Goal: Task Accomplishment & Management: Complete application form

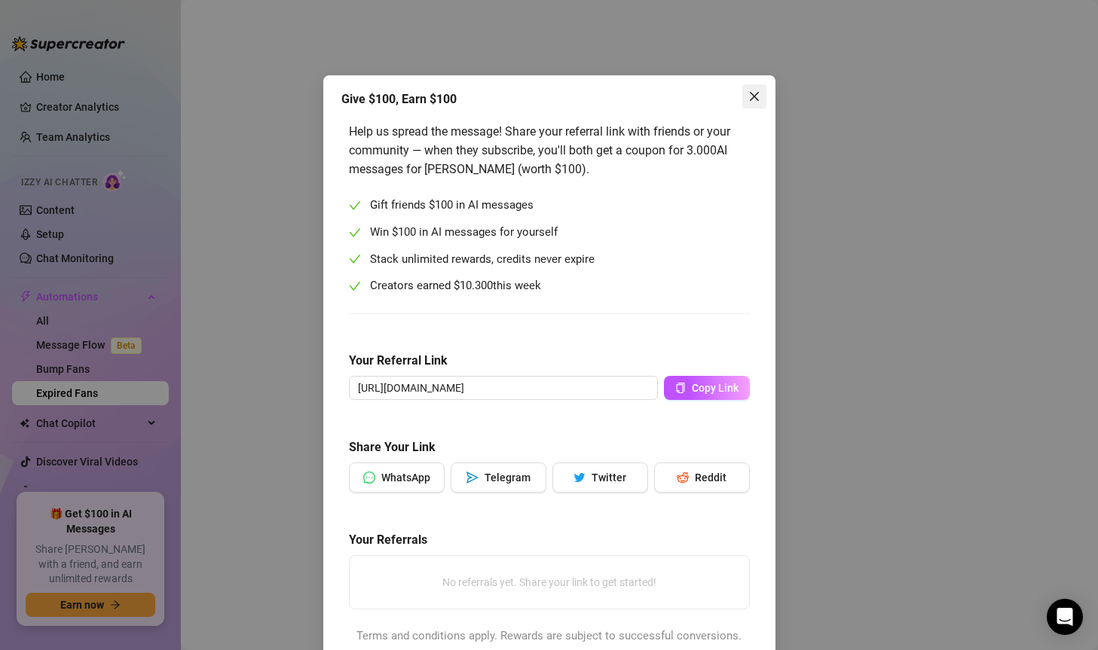
click at [749, 100] on icon "close" at bounding box center [753, 96] width 9 height 9
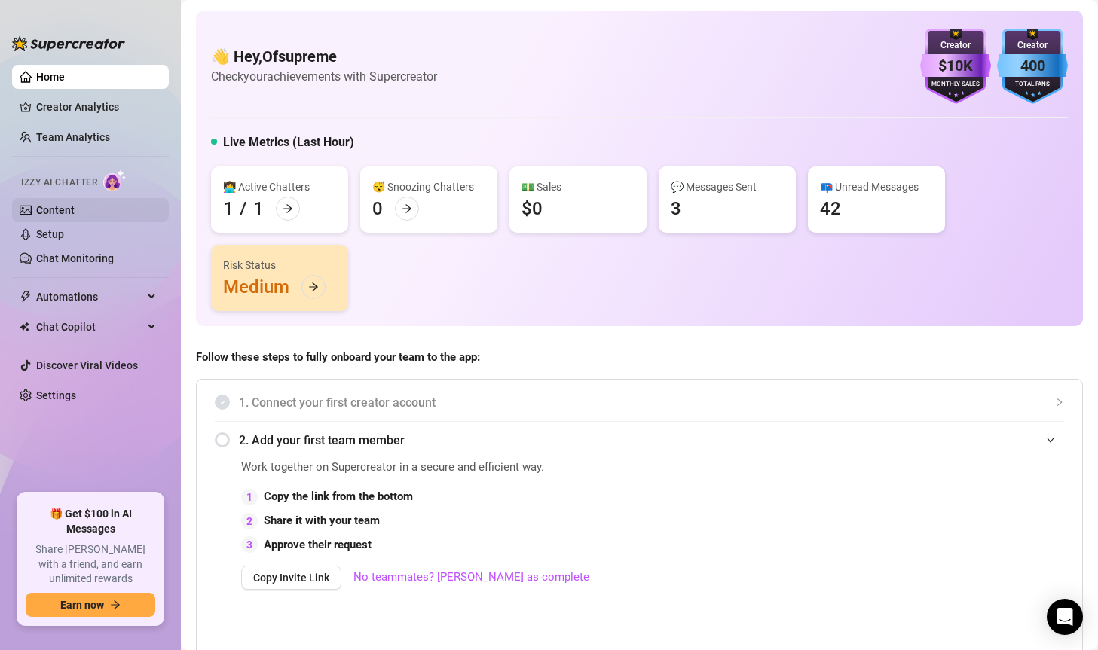
click at [48, 205] on link "Content" at bounding box center [55, 210] width 38 height 12
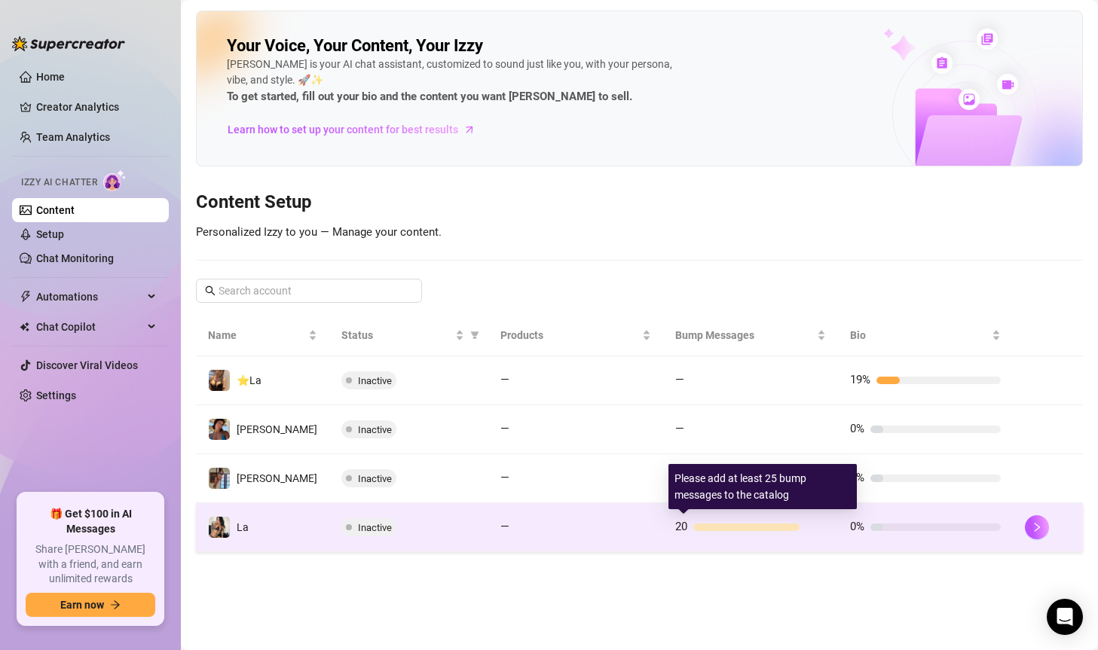
click at [732, 526] on div at bounding box center [746, 528] width 106 height 8
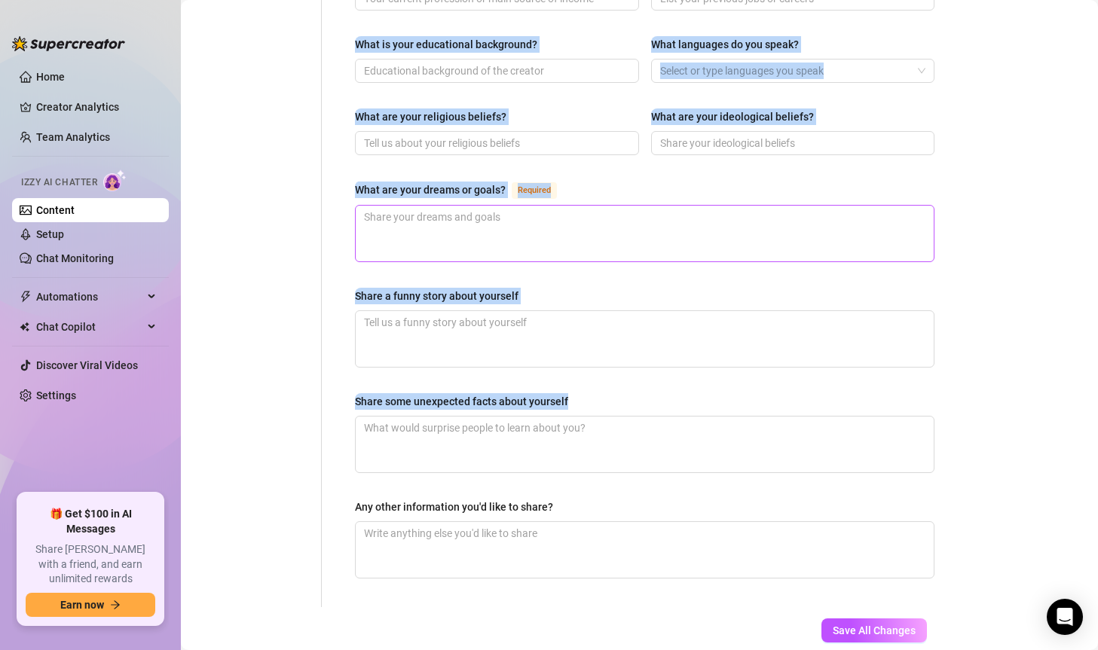
scroll to position [850, 0]
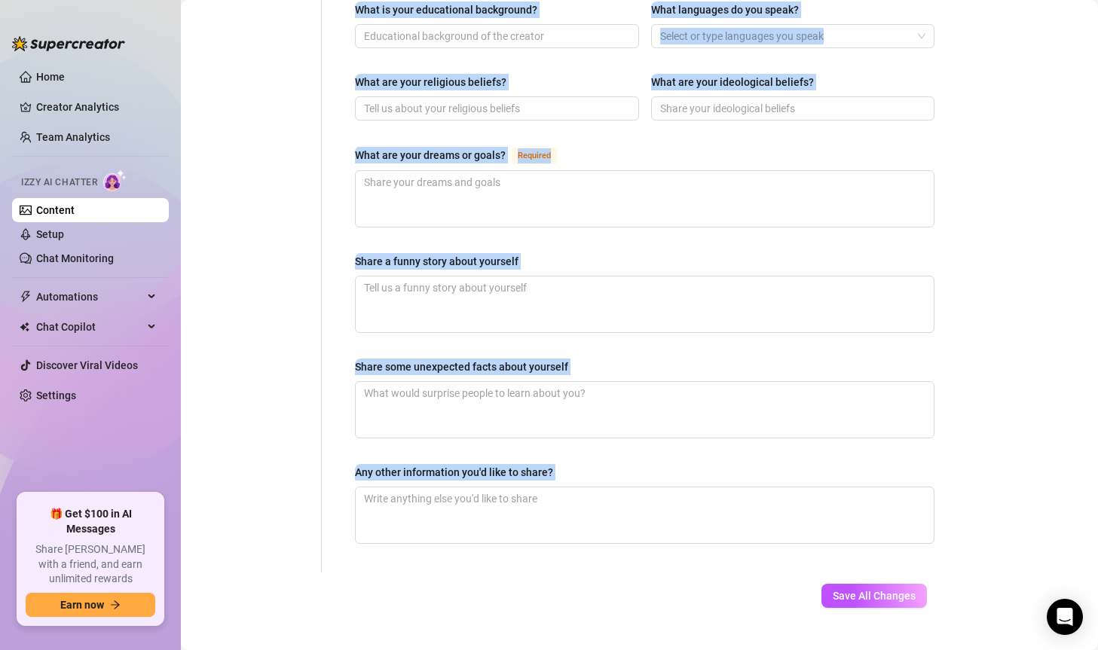
drag, startPoint x: 351, startPoint y: 166, endPoint x: 983, endPoint y: 519, distance: 723.4
copy div "Lore Ipsumdol Sitametc(a) Elitse Doeiusmo Tempor Inci Utl-Etdolo / Magnaaliqua …"
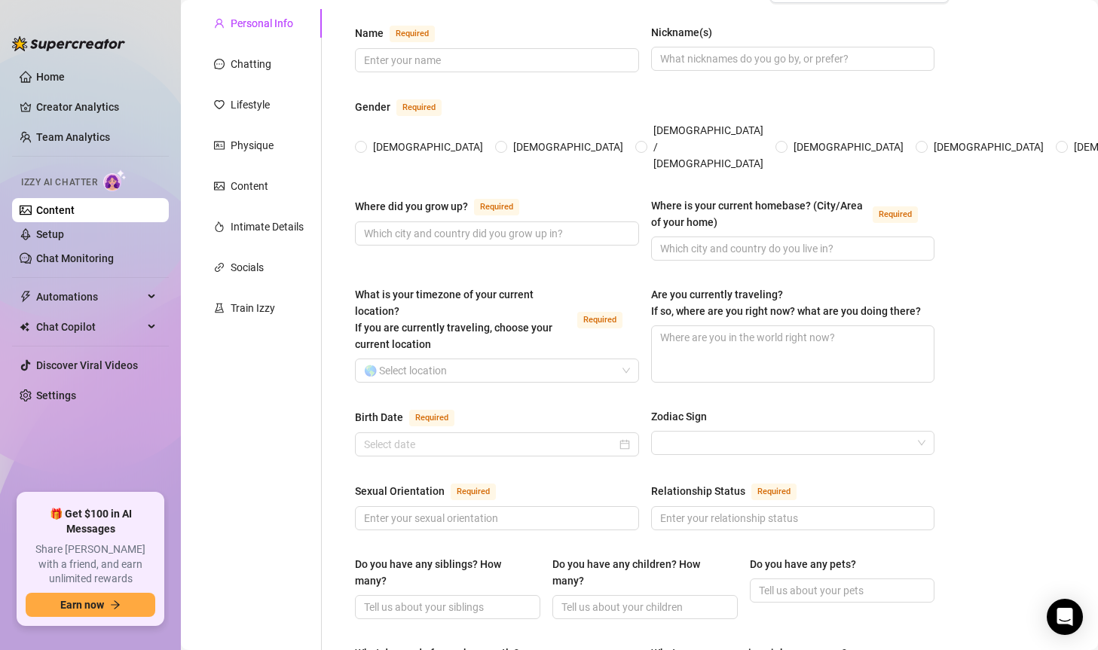
scroll to position [0, 0]
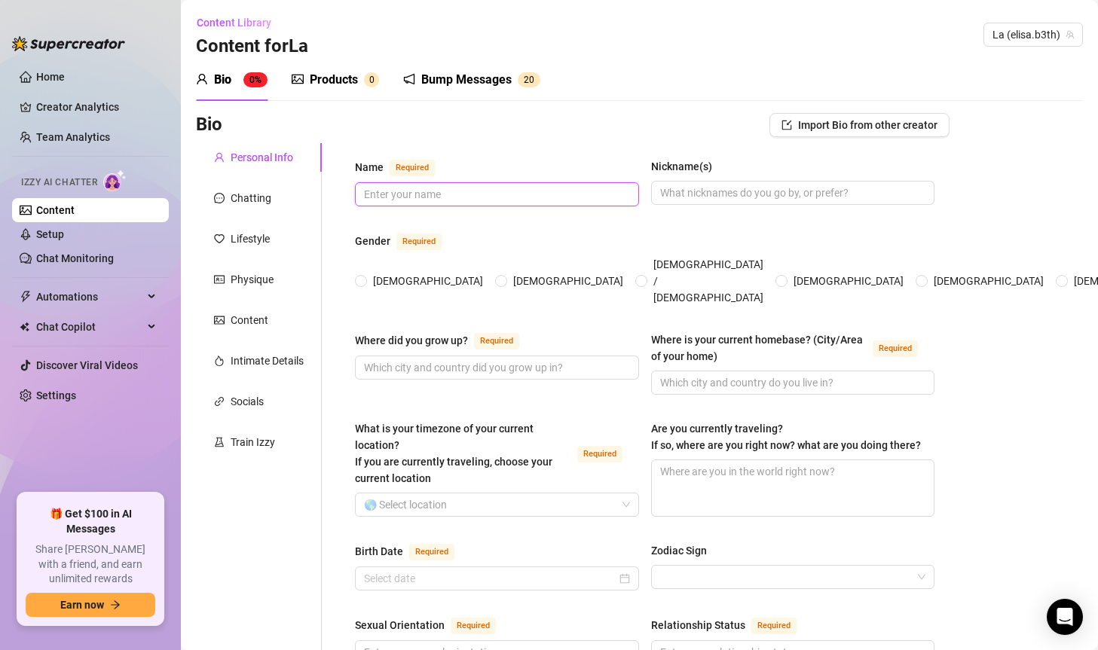
click at [423, 191] on input "Name Required" at bounding box center [495, 194] width 263 height 17
paste input "[PERSON_NAME]"
type input "[PERSON_NAME]"
click at [727, 194] on input "Nickname(s)" at bounding box center [791, 193] width 263 height 17
paste input "[PERSON_NAME]"
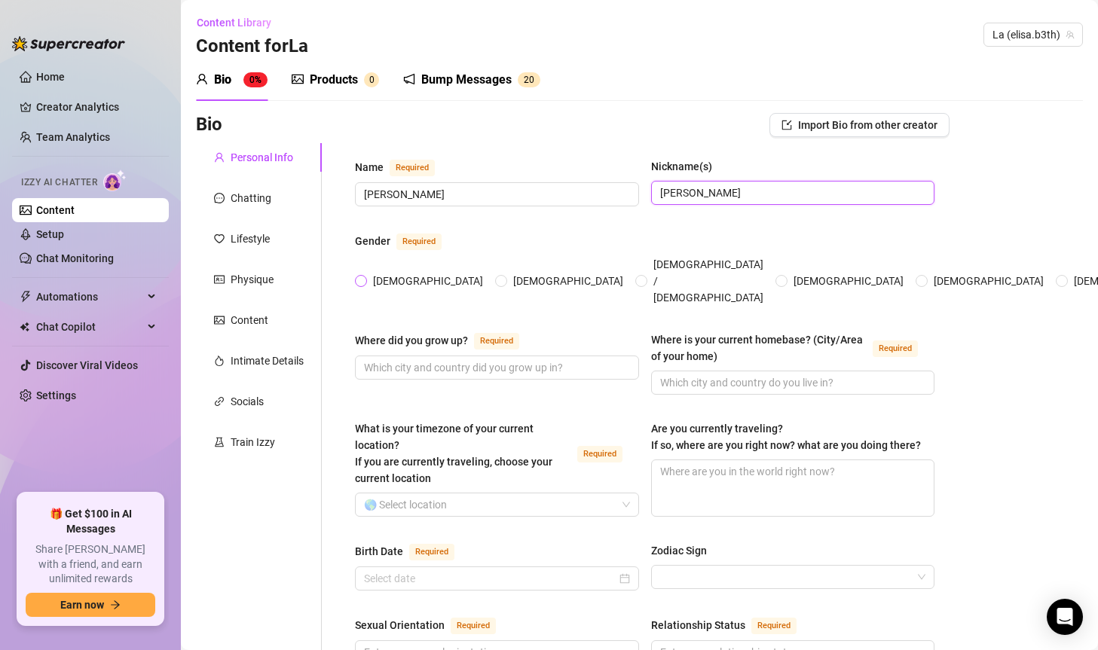
type input "[PERSON_NAME]"
click at [391, 273] on span "[DEMOGRAPHIC_DATA]" at bounding box center [428, 281] width 122 height 17
click at [365, 277] on input "[DEMOGRAPHIC_DATA]" at bounding box center [362, 282] width 6 height 10
radio input "true"
